Goal: Task Accomplishment & Management: Complete application form

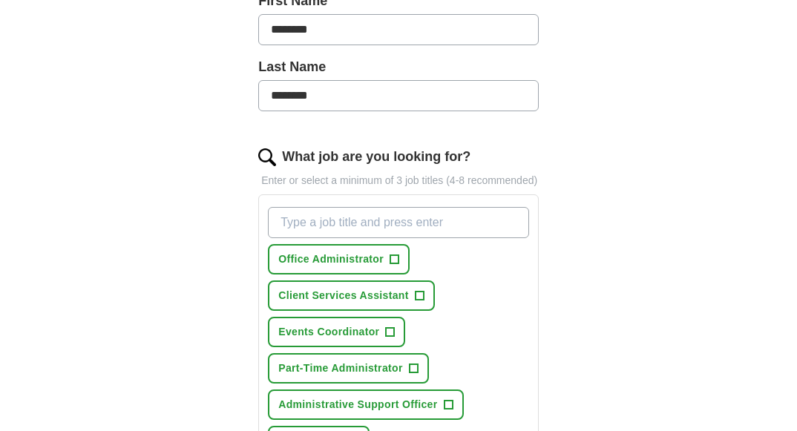
scroll to position [371, 0]
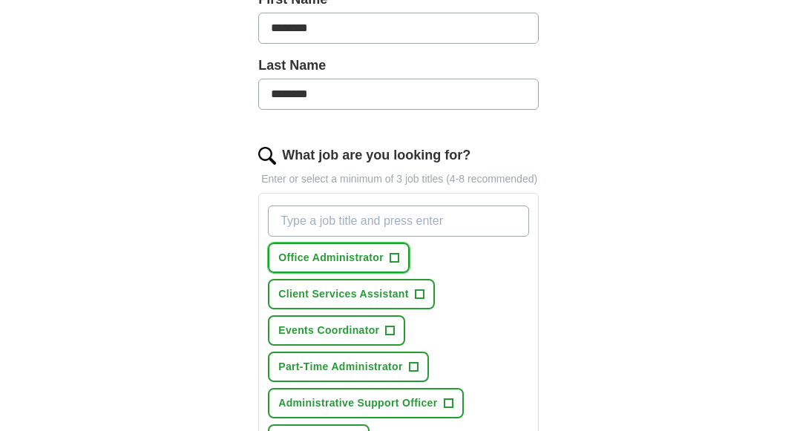
click at [400, 260] on button "Office Administrator +" at bounding box center [339, 258] width 142 height 30
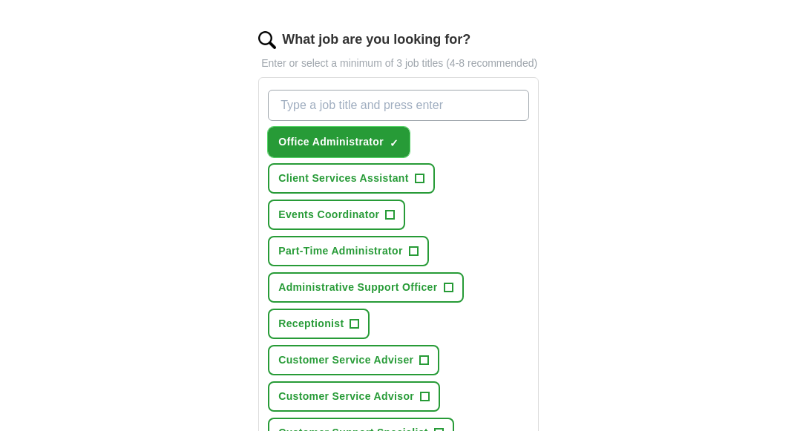
scroll to position [520, 0]
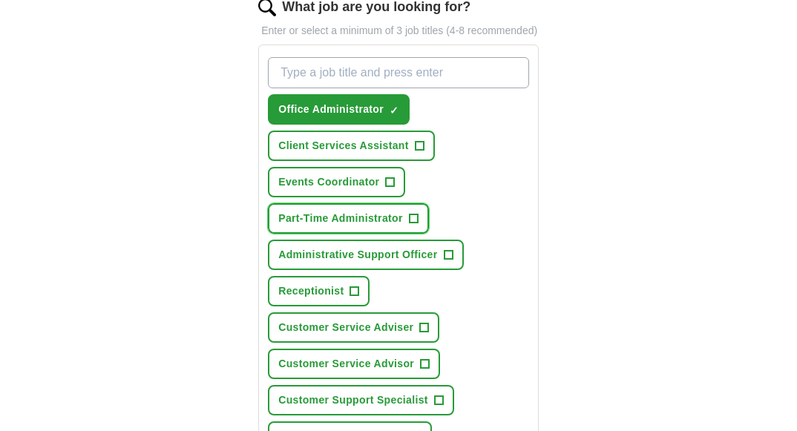
click at [418, 224] on span "+" at bounding box center [413, 219] width 9 height 12
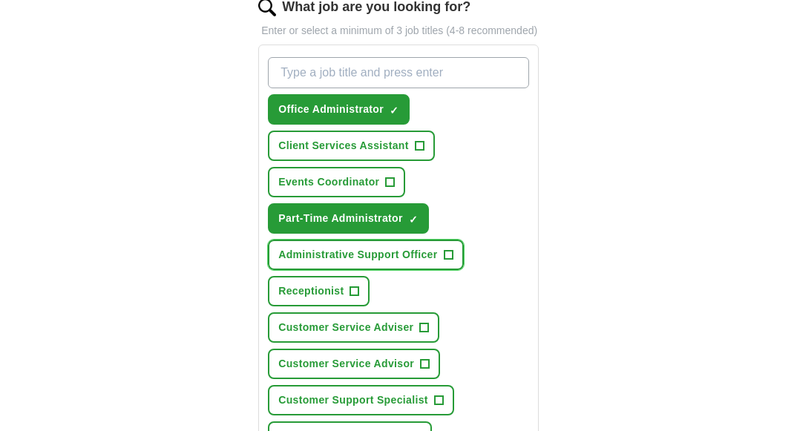
click at [448, 254] on span "+" at bounding box center [448, 255] width 9 height 12
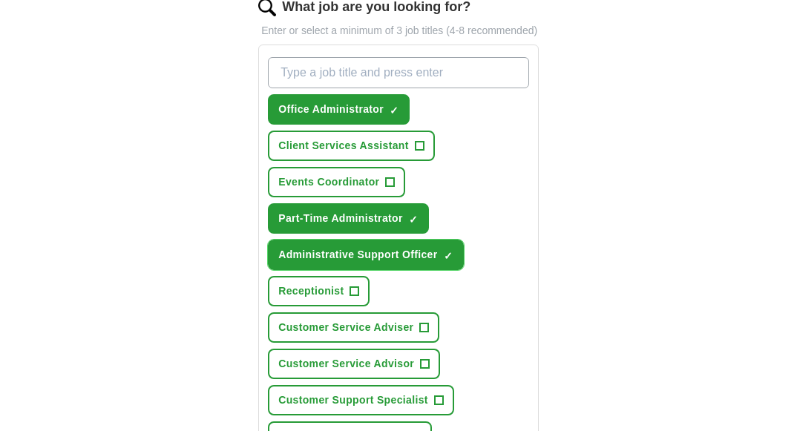
scroll to position [594, 0]
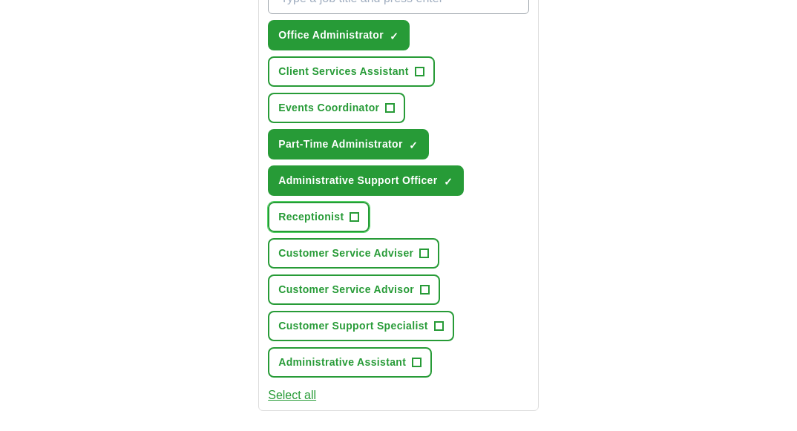
click at [351, 220] on span "+" at bounding box center [354, 218] width 9 height 12
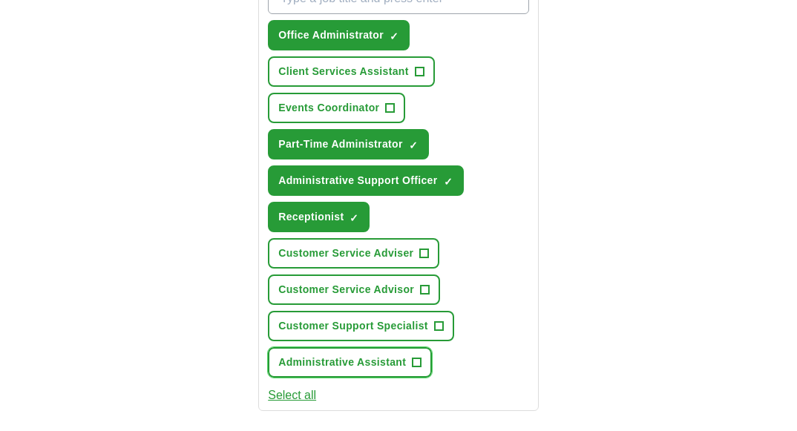
click at [400, 362] on span "Administrative Assistant" at bounding box center [342, 363] width 128 height 16
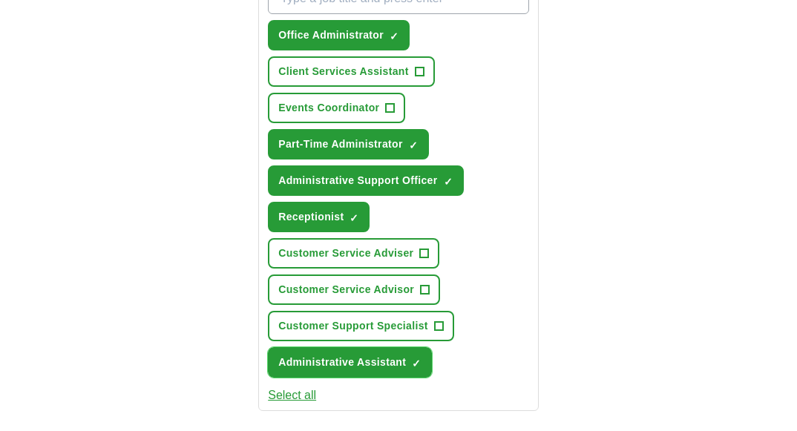
scroll to position [520, 0]
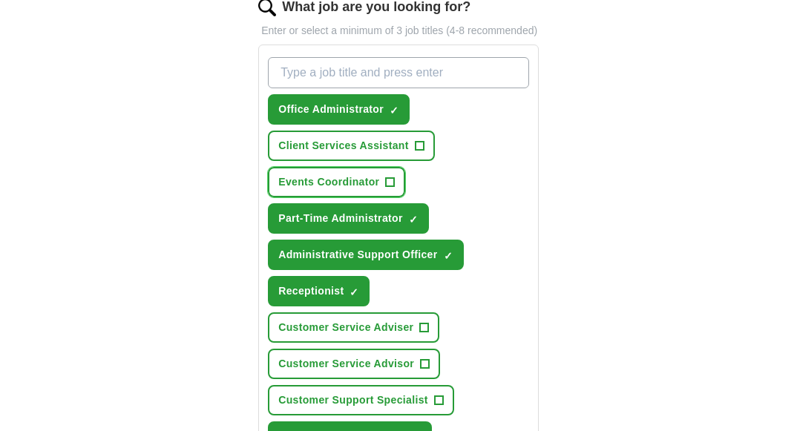
click at [384, 186] on button "Events Coordinator +" at bounding box center [336, 182] width 137 height 30
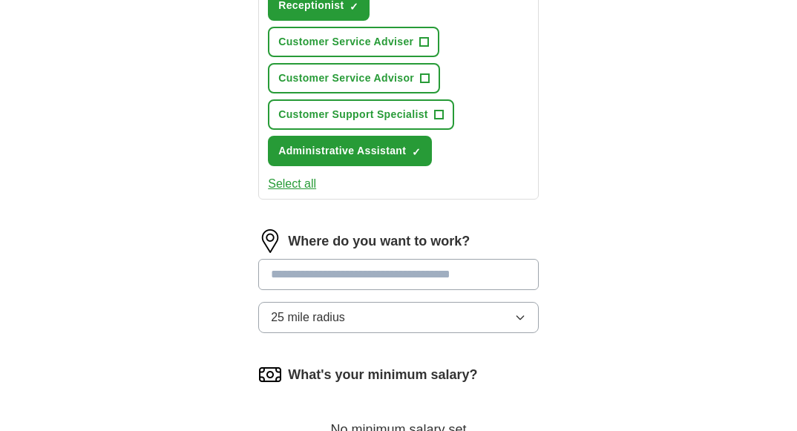
scroll to position [817, 0]
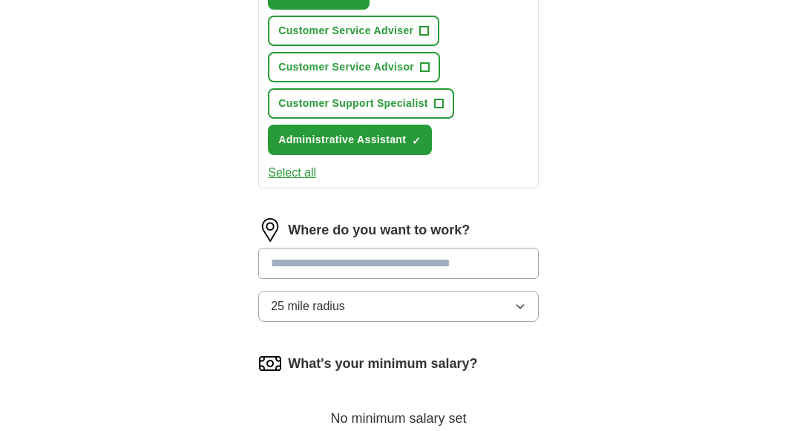
click at [479, 264] on input at bounding box center [398, 263] width 281 height 31
type input "*"
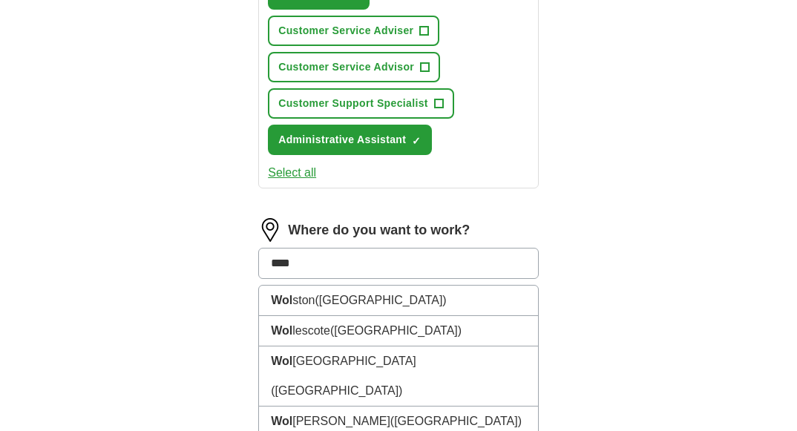
type input "*****"
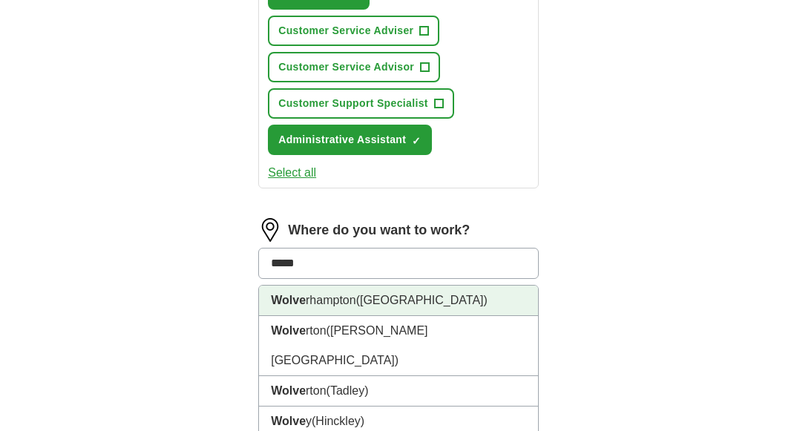
click at [482, 297] on li "Wolve rhampton ([GEOGRAPHIC_DATA])" at bounding box center [398, 301] width 279 height 30
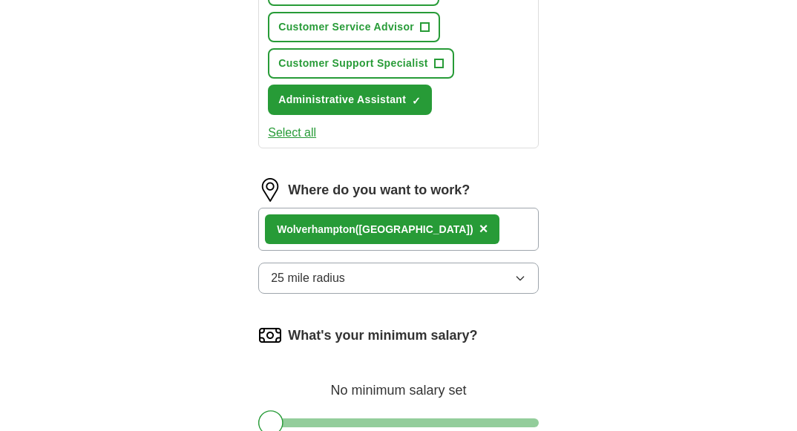
scroll to position [965, 0]
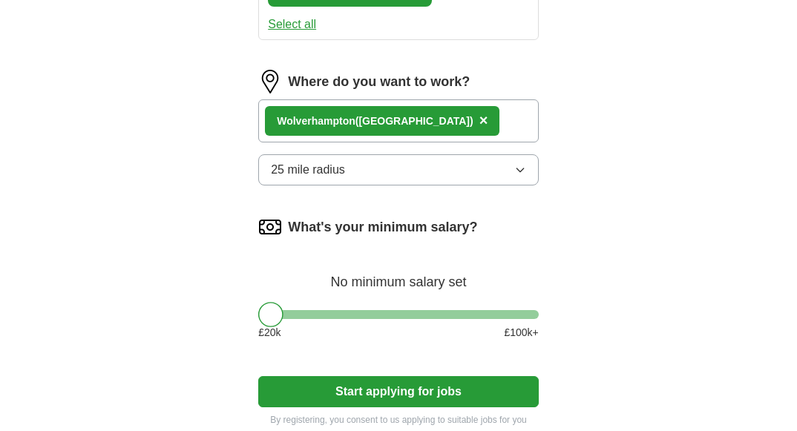
click at [525, 173] on icon "button" at bounding box center [520, 170] width 12 height 12
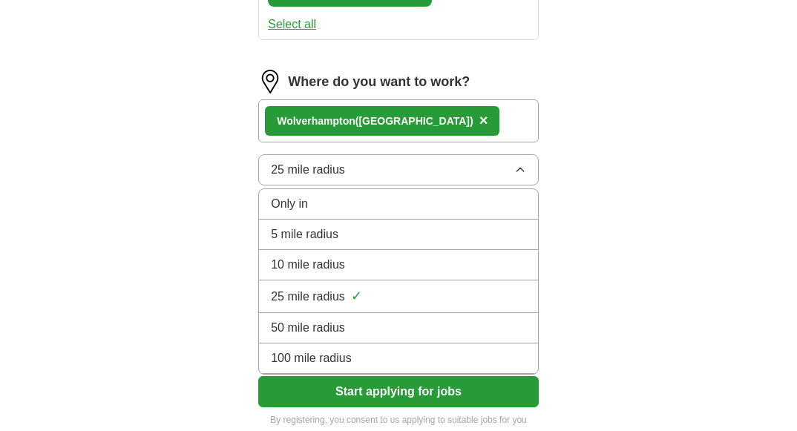
click at [474, 322] on div "50 mile radius" at bounding box center [398, 328] width 255 height 18
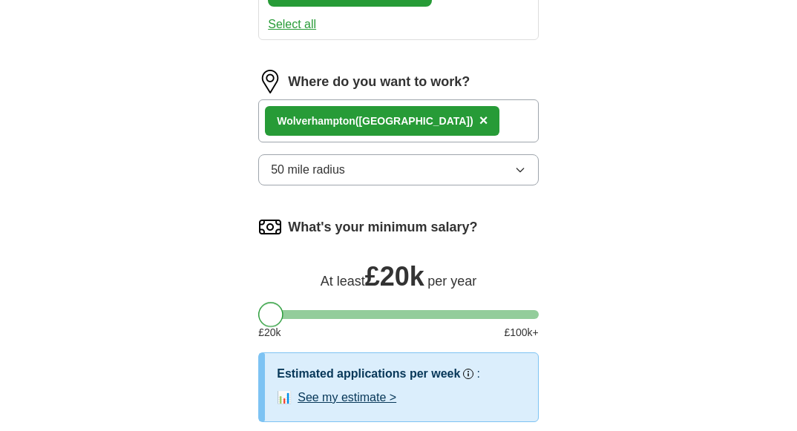
drag, startPoint x: 275, startPoint y: 313, endPoint x: 262, endPoint y: 313, distance: 12.6
click at [262, 313] on div at bounding box center [270, 314] width 25 height 25
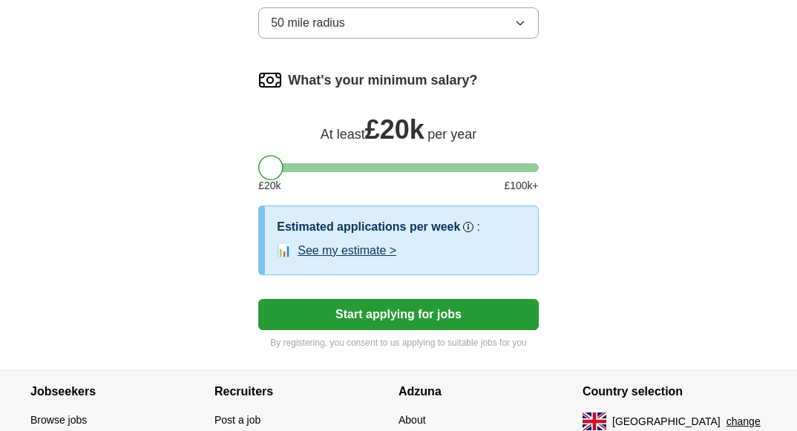
scroll to position [1114, 0]
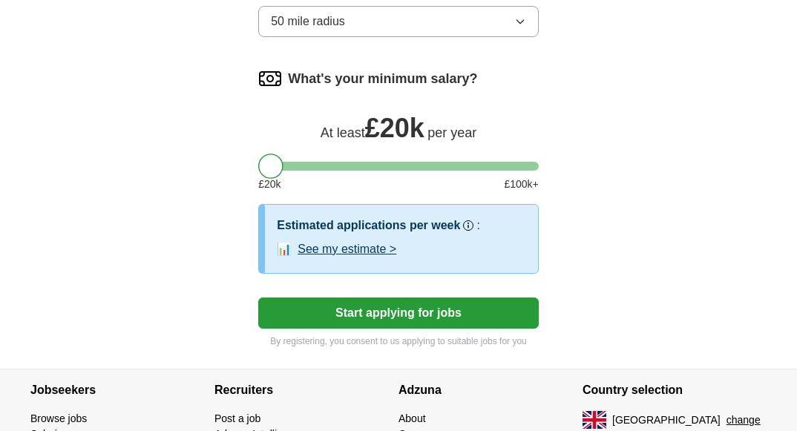
click at [379, 249] on button "See my estimate >" at bounding box center [347, 250] width 99 height 18
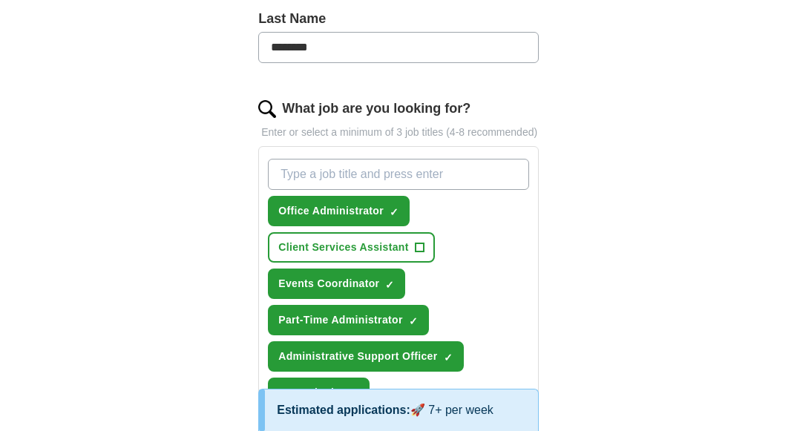
scroll to position [371, 0]
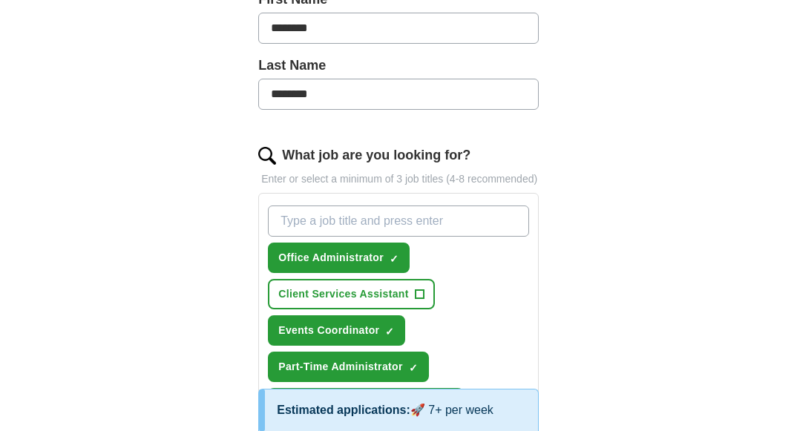
click at [478, 223] on input "What job are you looking for?" at bounding box center [398, 221] width 261 height 31
type input "part time office administrator"
click at [460, 229] on input "part time office administrator" at bounding box center [398, 221] width 261 height 31
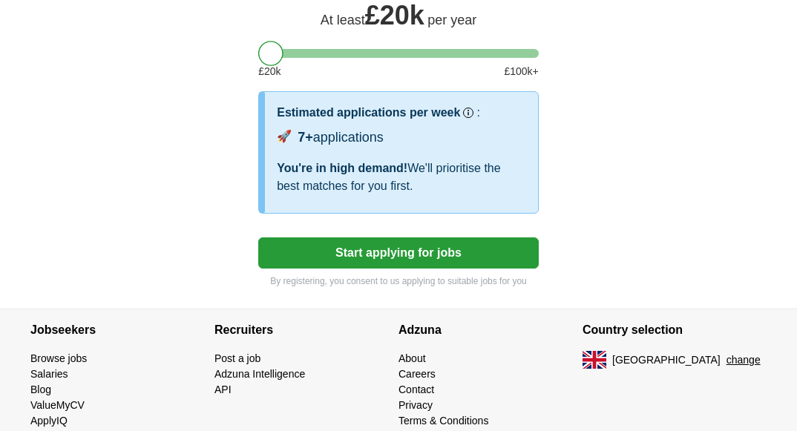
scroll to position [1262, 0]
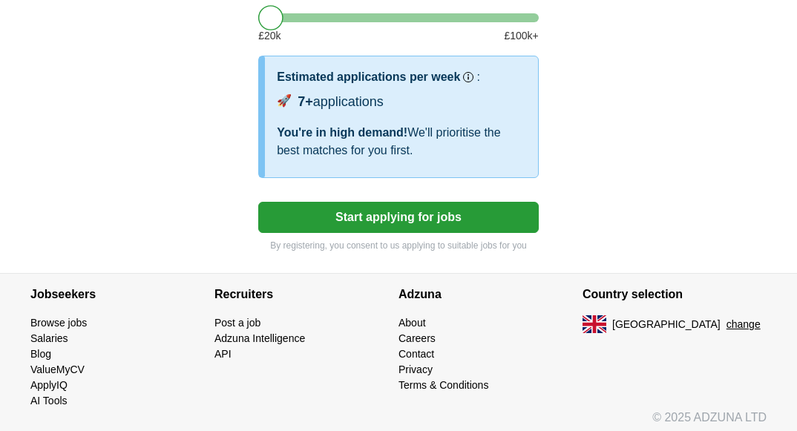
click at [492, 228] on button "Start applying for jobs" at bounding box center [398, 217] width 281 height 31
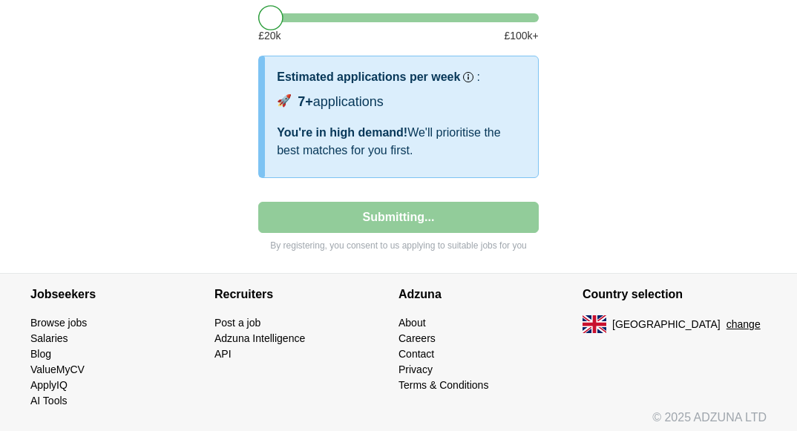
select select "**"
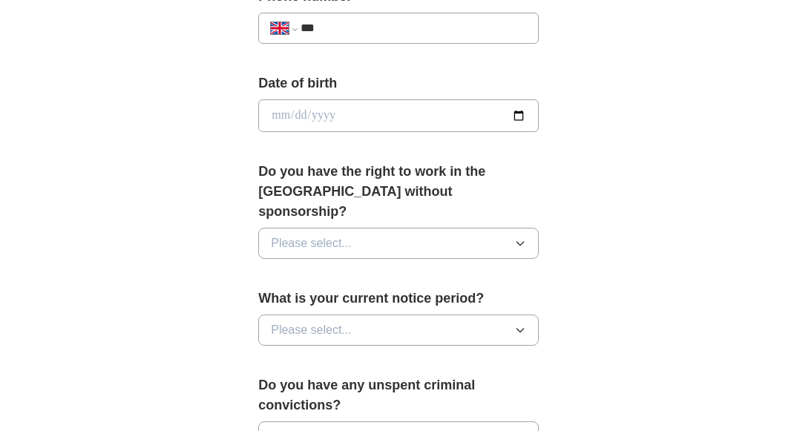
scroll to position [668, 0]
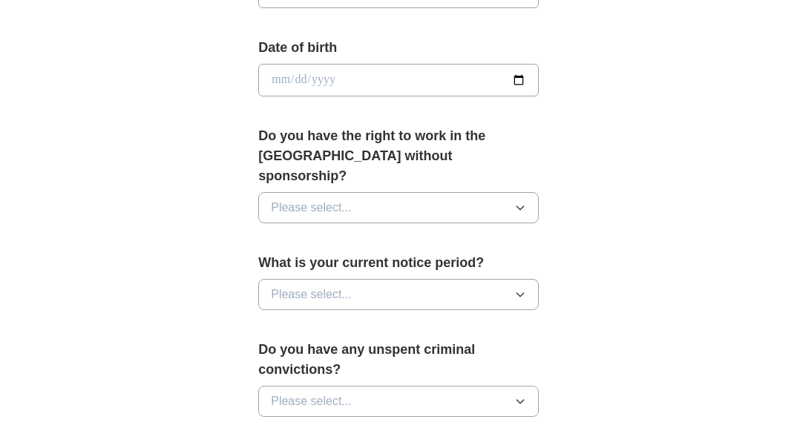
click at [520, 206] on icon "button" at bounding box center [520, 208] width 7 height 4
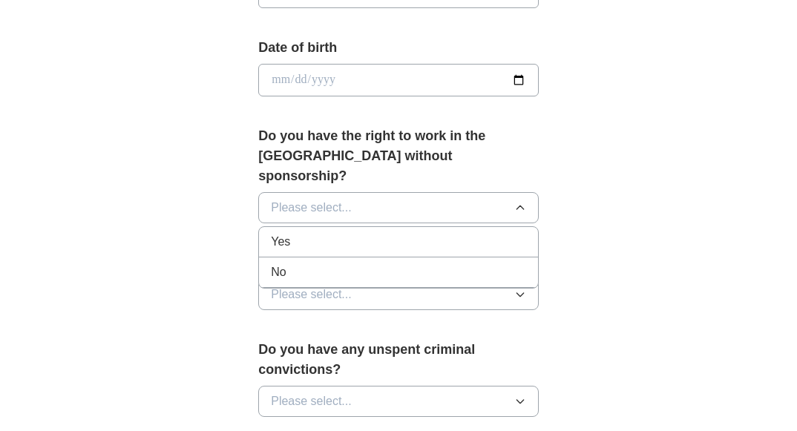
click at [467, 233] on div "Yes" at bounding box center [398, 242] width 255 height 18
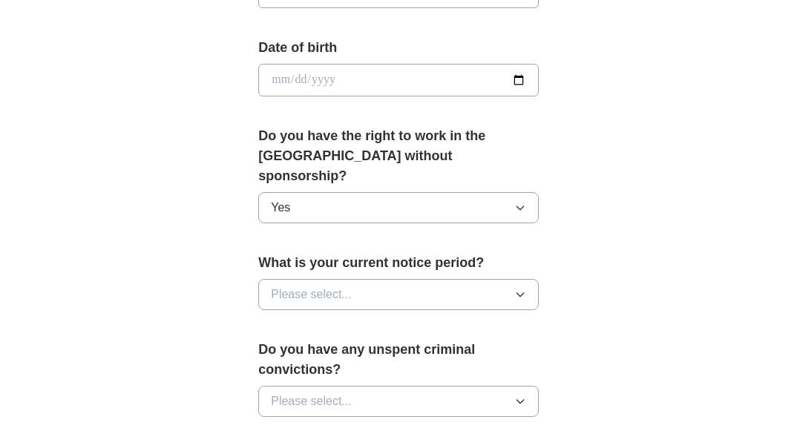
click at [471, 279] on button "Please select..." at bounding box center [398, 294] width 281 height 31
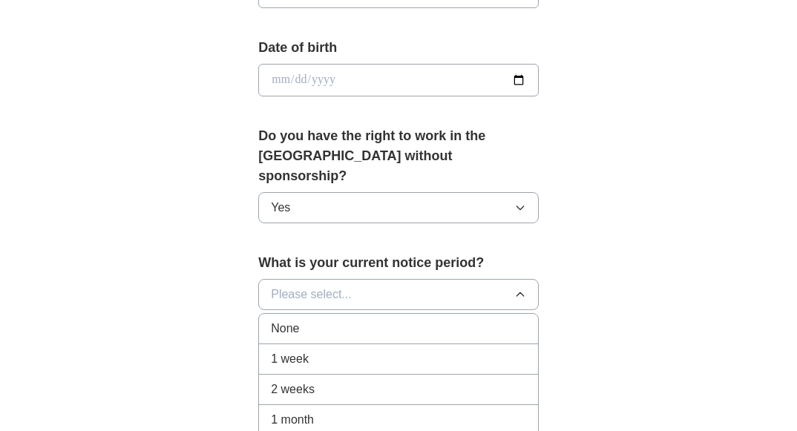
click at [448, 320] on div "None" at bounding box center [398, 329] width 255 height 18
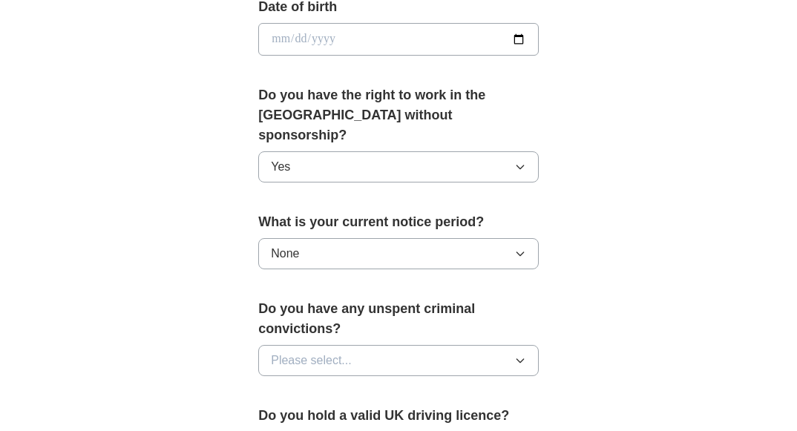
scroll to position [742, 0]
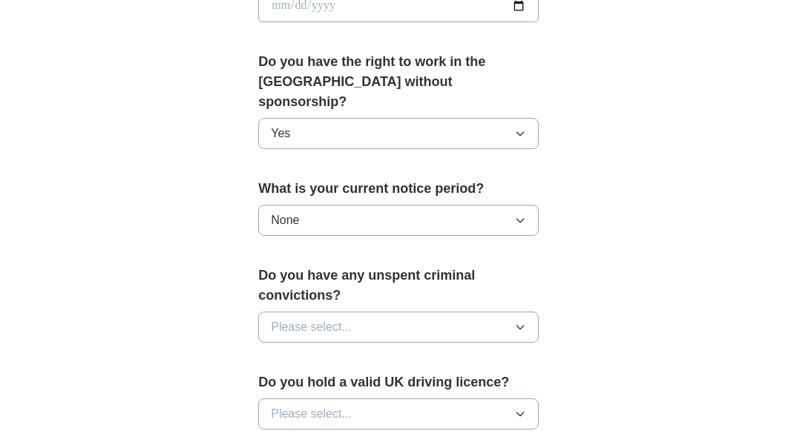
click at [529, 312] on button "Please select..." at bounding box center [398, 327] width 281 height 31
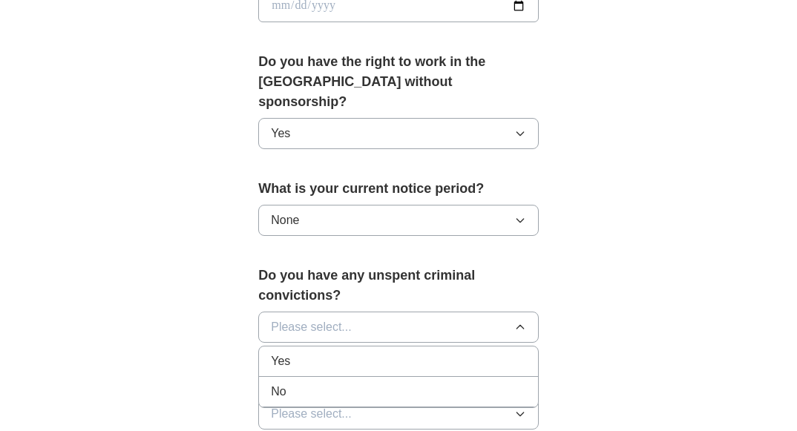
click at [525, 383] on div "No" at bounding box center [398, 392] width 255 height 18
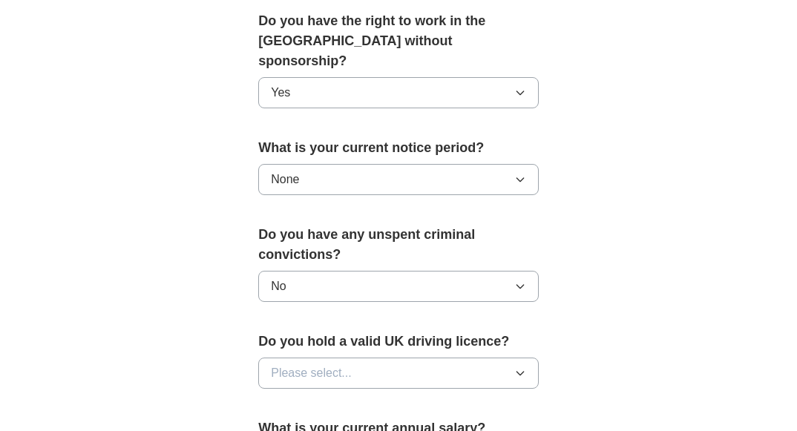
scroll to position [817, 0]
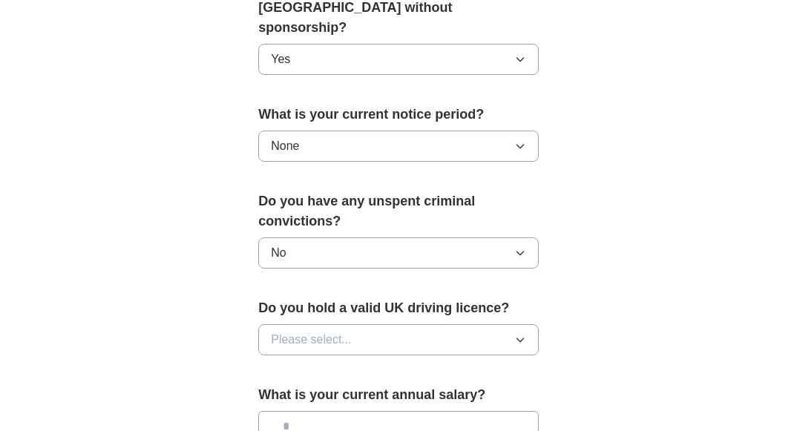
click at [523, 332] on button "Please select..." at bounding box center [398, 339] width 281 height 31
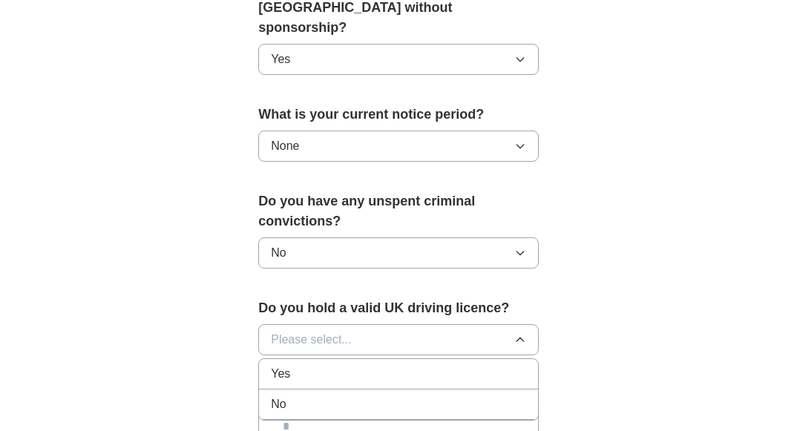
click at [517, 396] on div "No" at bounding box center [398, 405] width 255 height 18
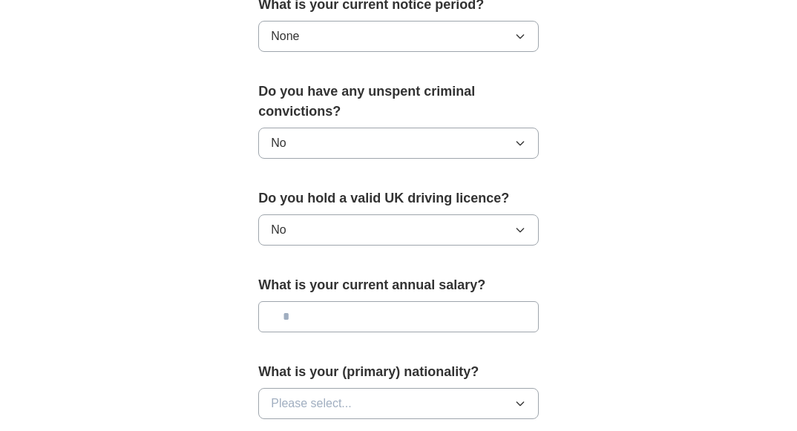
scroll to position [965, 0]
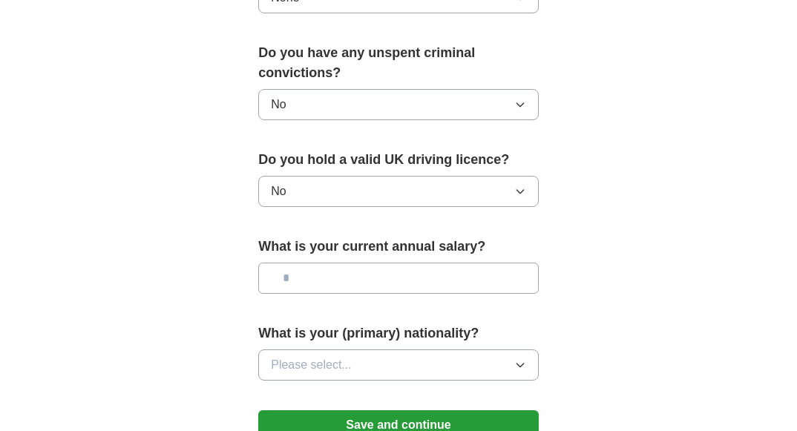
click at [525, 359] on icon "button" at bounding box center [520, 365] width 12 height 12
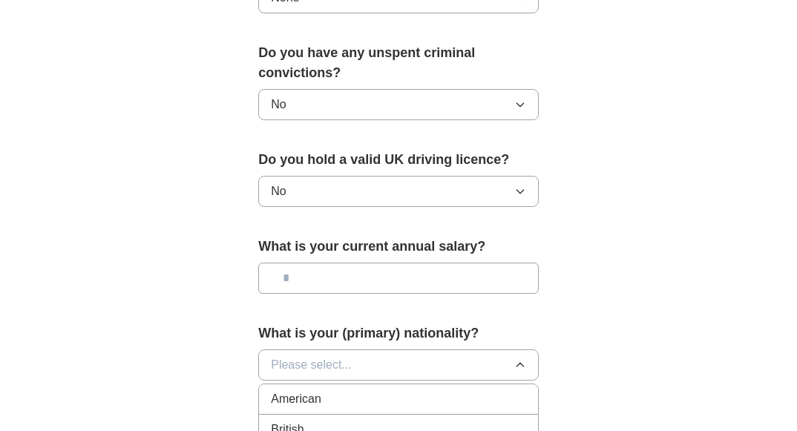
click at [487, 421] on div "British" at bounding box center [398, 430] width 255 height 18
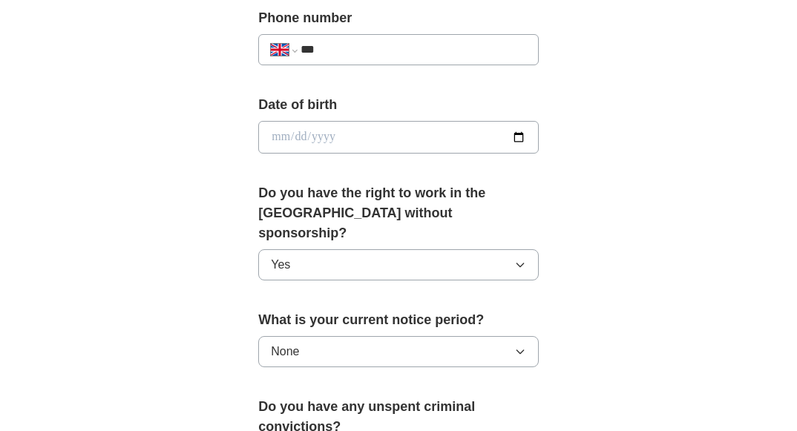
scroll to position [520, 0]
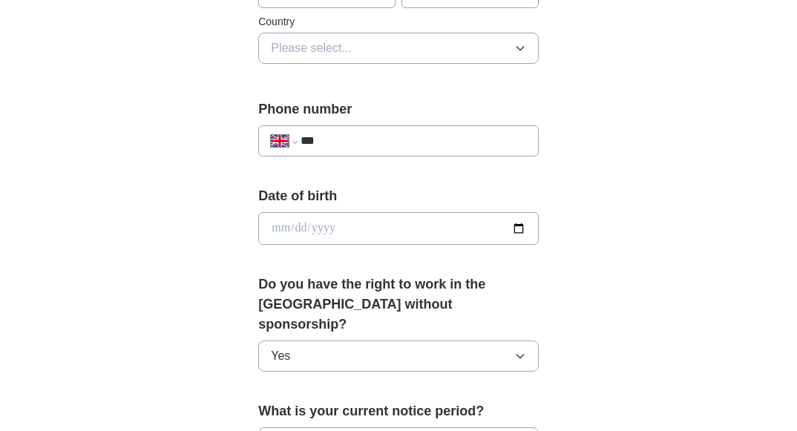
click at [464, 229] on input "date" at bounding box center [398, 228] width 281 height 33
type input "**********"
click at [610, 280] on div "**********" at bounding box center [399, 221] width 760 height 1390
click at [444, 140] on input "***" at bounding box center [414, 141] width 226 height 18
type input "**********"
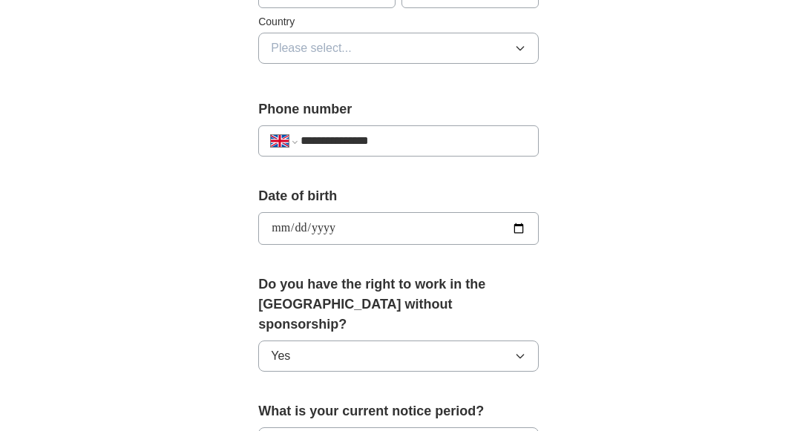
click at [612, 212] on div "**********" at bounding box center [399, 221] width 760 height 1390
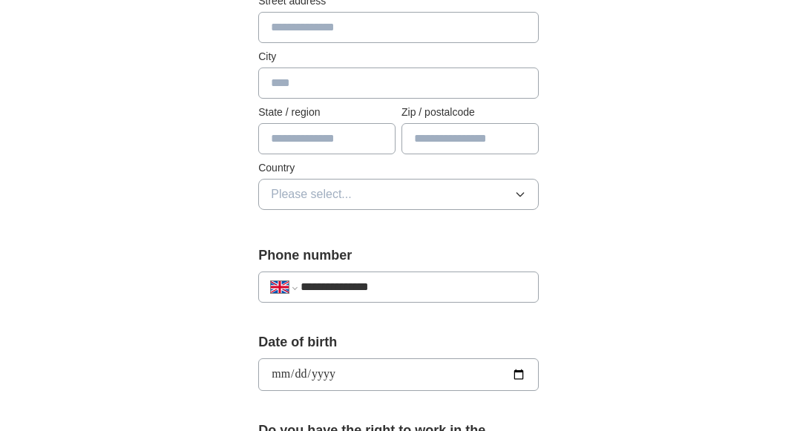
scroll to position [371, 0]
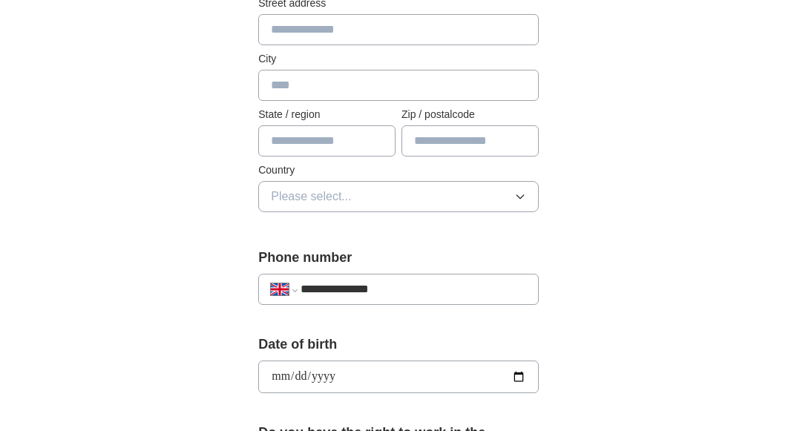
click at [528, 207] on button "Please select..." at bounding box center [398, 196] width 281 height 31
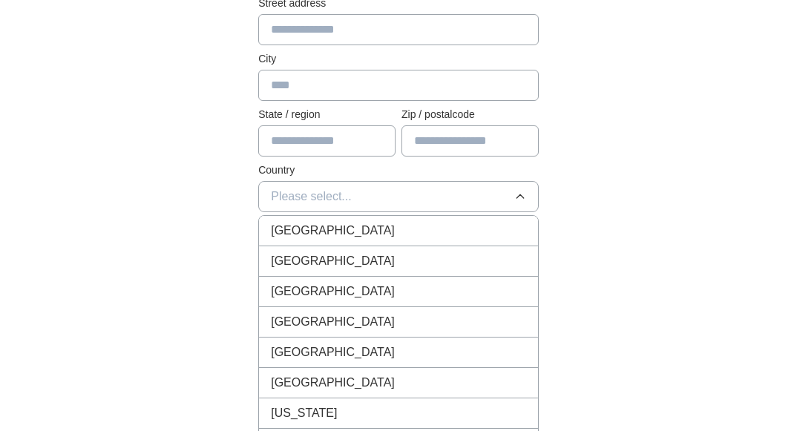
click at [498, 234] on div "[GEOGRAPHIC_DATA]" at bounding box center [398, 231] width 255 height 18
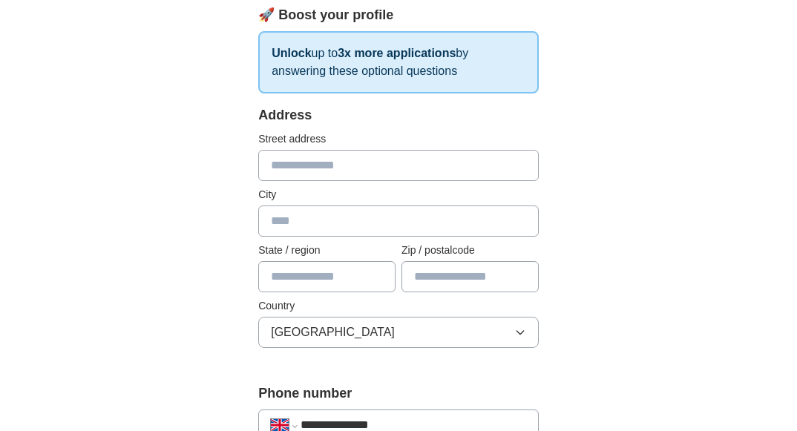
scroll to position [223, 0]
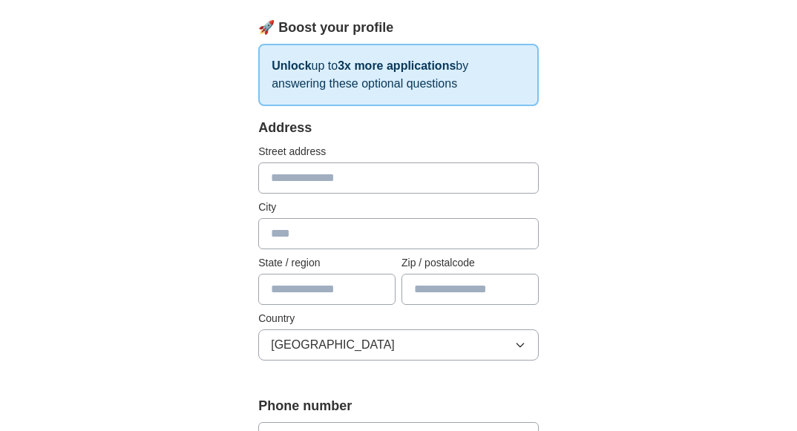
click at [372, 295] on input "text" at bounding box center [326, 289] width 137 height 31
click at [435, 295] on input "text" at bounding box center [470, 289] width 137 height 31
type input "*******"
click at [442, 181] on input "text" at bounding box center [398, 178] width 281 height 31
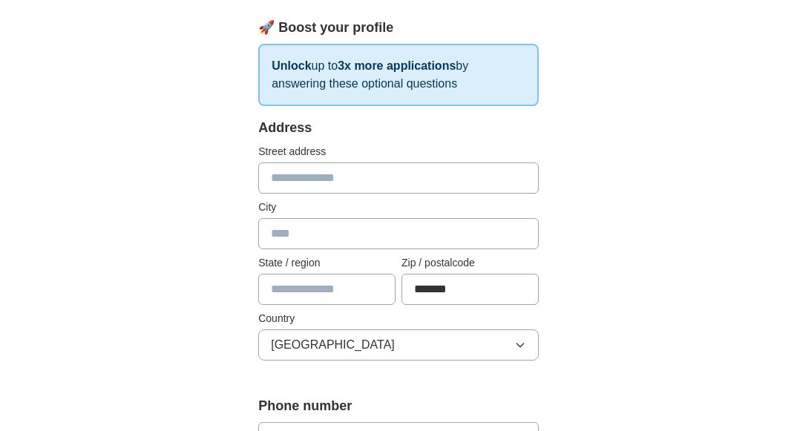
click at [526, 244] on input "text" at bounding box center [398, 233] width 281 height 31
type input "*"
type input "**********"
click at [454, 186] on input "text" at bounding box center [398, 178] width 281 height 31
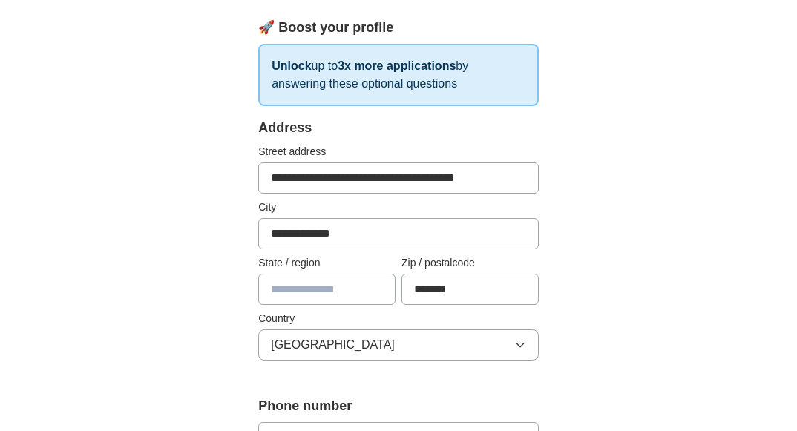
type input "**********"
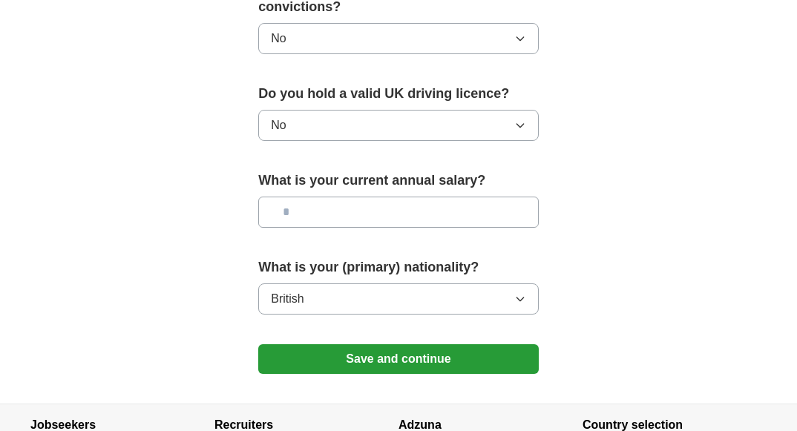
scroll to position [1039, 0]
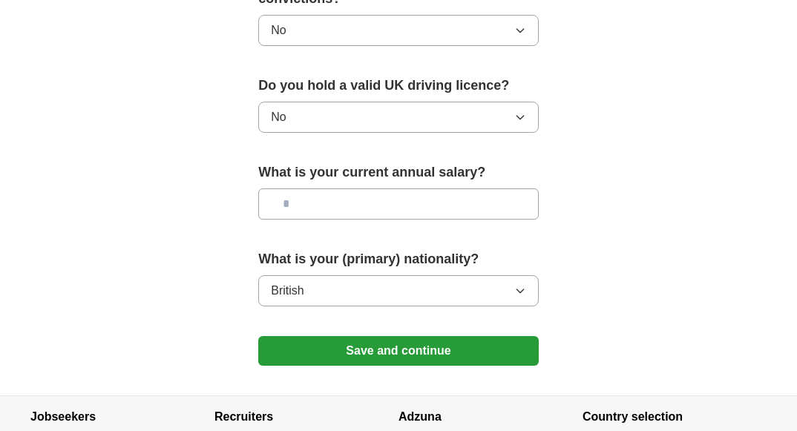
click at [378, 189] on input "text" at bounding box center [398, 204] width 281 height 31
type input "**"
click at [451, 336] on button "Save and continue" at bounding box center [398, 351] width 281 height 30
